Goal: Answer question/provide support: Share knowledge or assist other users

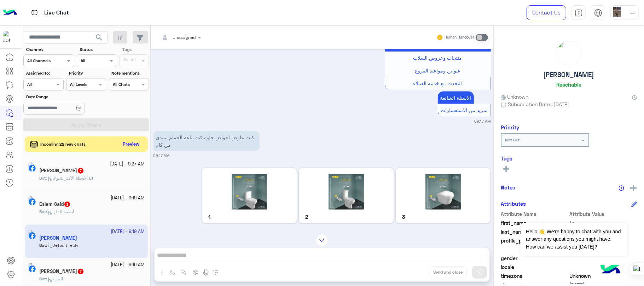
scroll to position [674, 0]
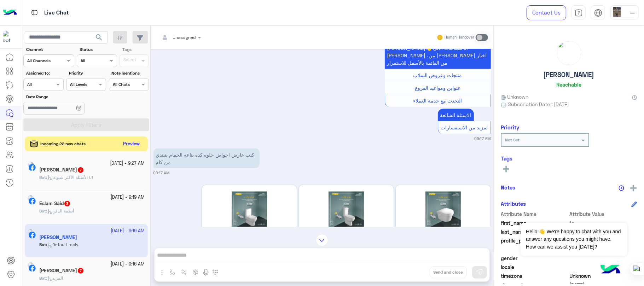
click at [126, 144] on button "Preview" at bounding box center [132, 144] width 22 height 10
